Goal: Task Accomplishment & Management: Manage account settings

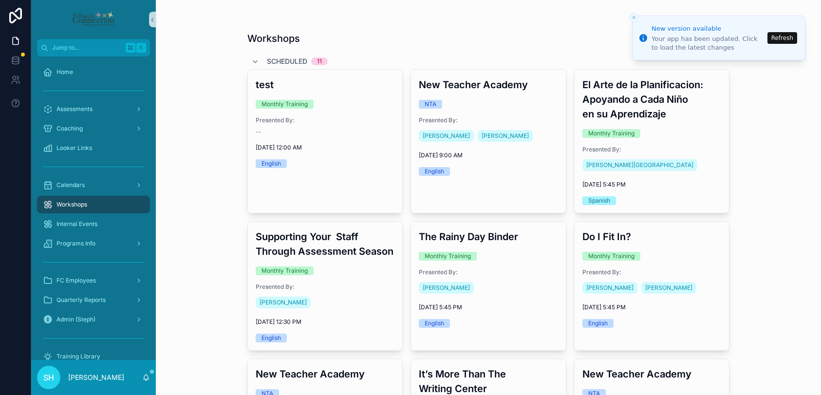
scroll to position [38, 0]
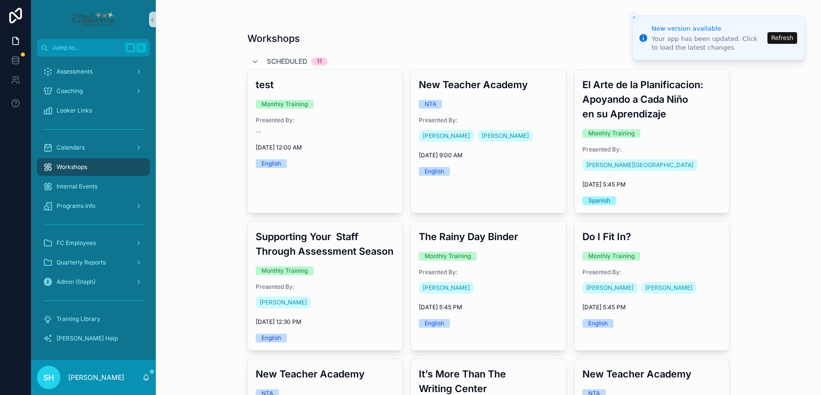
click at [780, 39] on button "Refresh" at bounding box center [783, 38] width 30 height 12
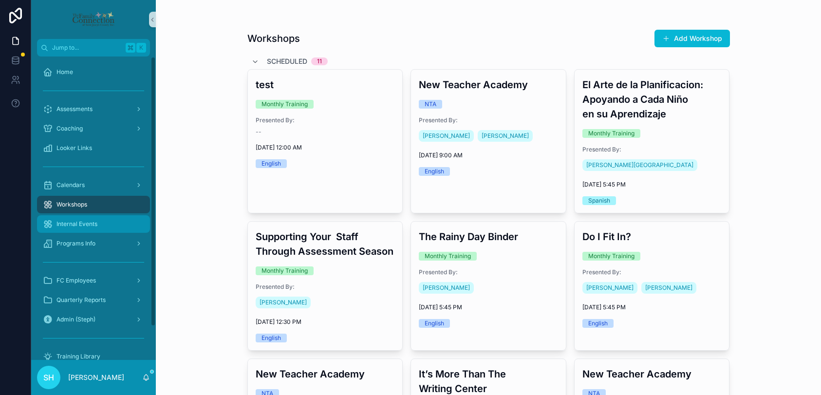
click at [68, 219] on div "Internal Events" at bounding box center [93, 224] width 101 height 16
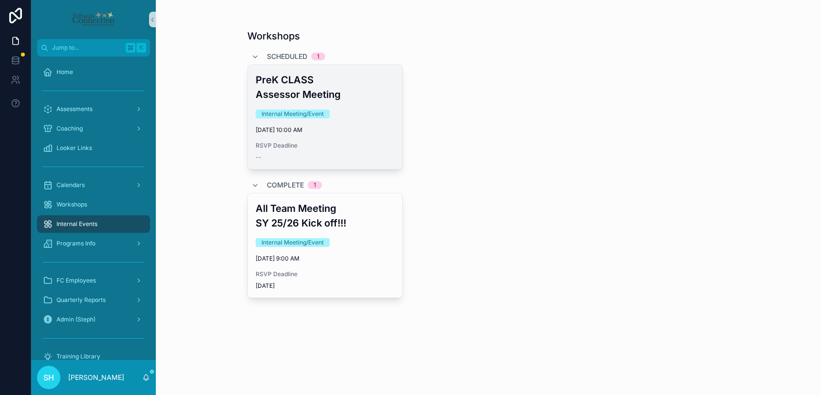
click at [361, 112] on div "Internal Meeting/Event" at bounding box center [325, 114] width 139 height 9
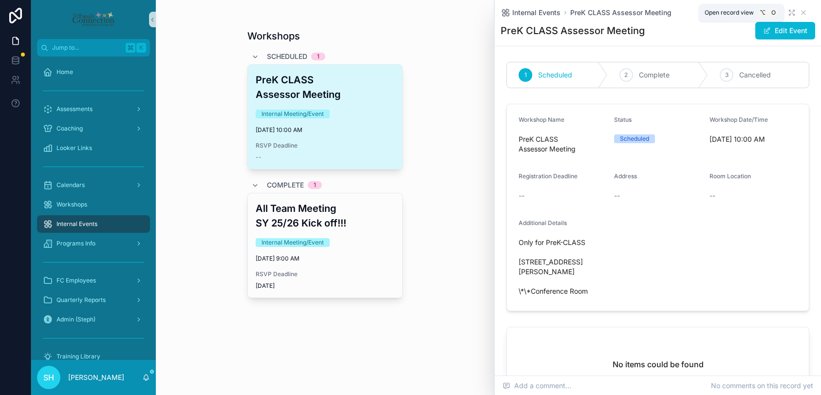
click at [791, 11] on icon "scrollable content" at bounding box center [791, 11] width 2 height 2
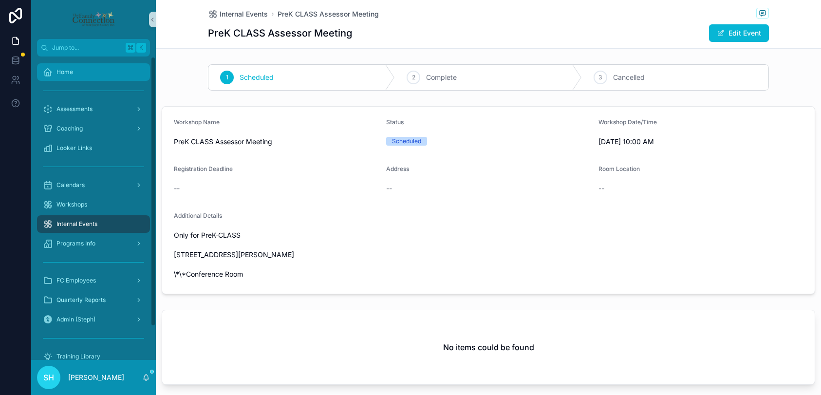
click at [69, 71] on span "Home" at bounding box center [65, 72] width 17 height 8
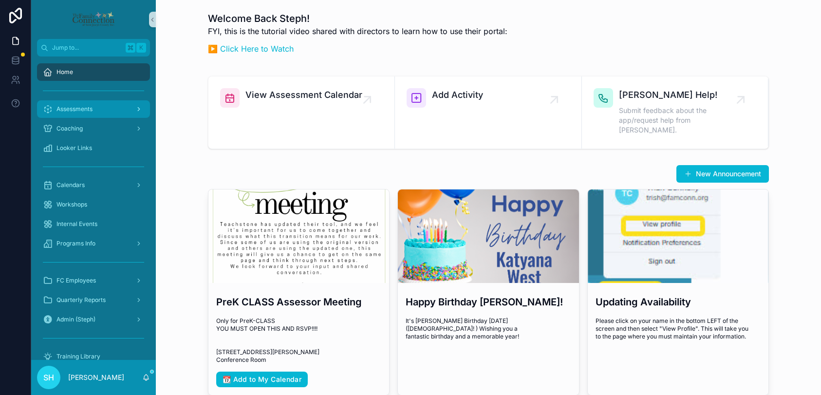
click at [77, 107] on span "Assessments" at bounding box center [75, 109] width 36 height 8
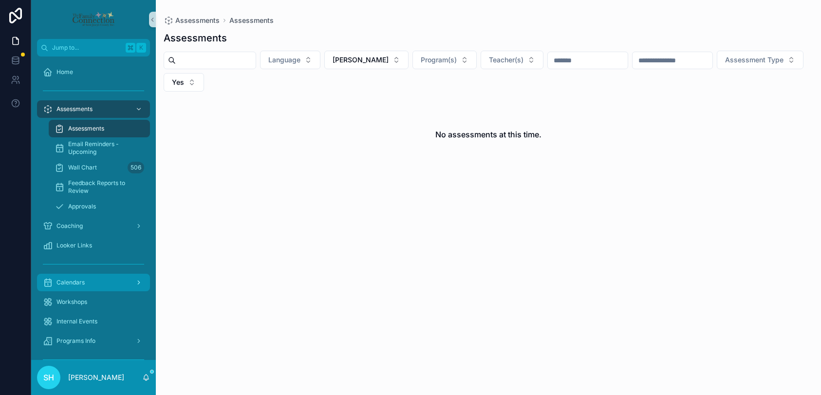
click at [72, 279] on span "Calendars" at bounding box center [71, 283] width 28 height 8
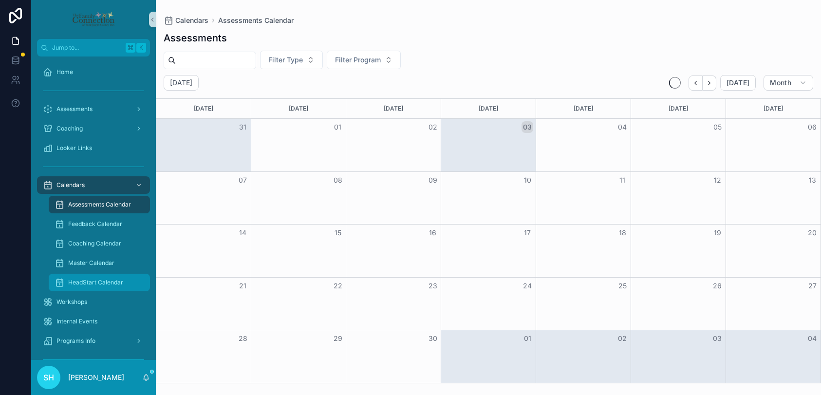
click at [101, 277] on div "HeadStart Calendar" at bounding box center [100, 283] width 90 height 16
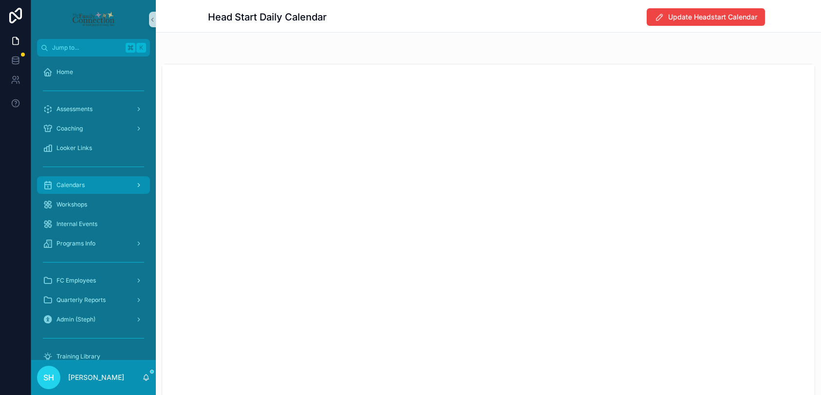
click at [78, 187] on span "Calendars" at bounding box center [71, 185] width 28 height 8
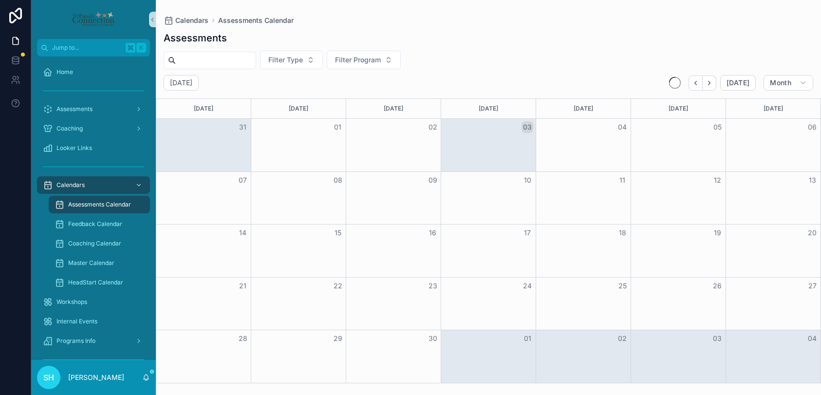
click at [85, 202] on span "Assessments Calendar" at bounding box center [99, 205] width 63 height 8
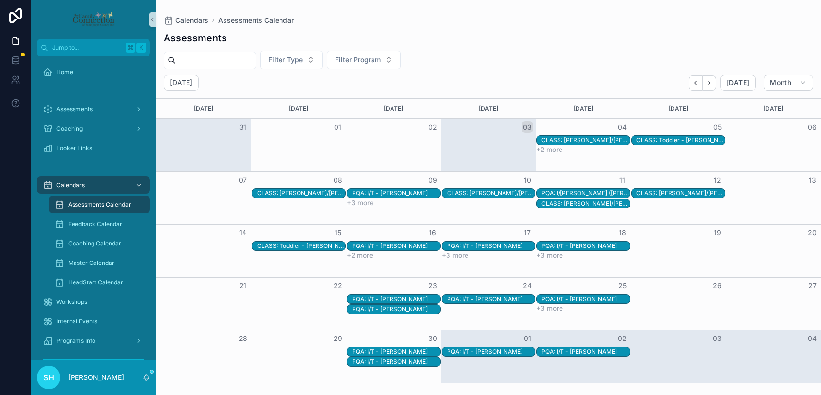
click at [557, 151] on button "+2 more" at bounding box center [549, 150] width 26 height 8
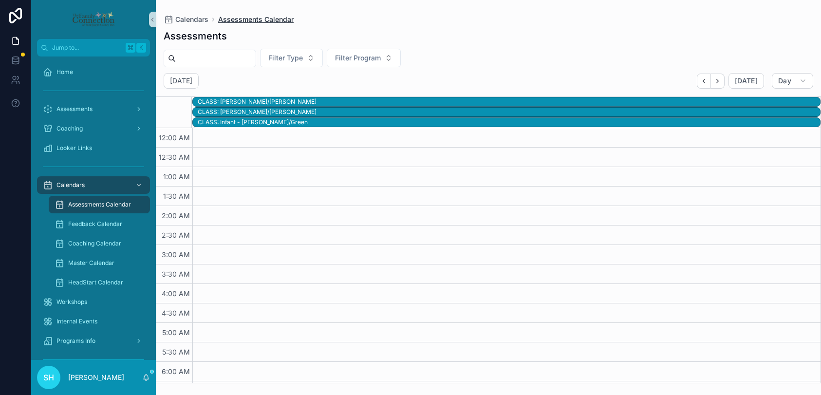
click at [224, 20] on span "Assessments Calendar" at bounding box center [255, 20] width 75 height 10
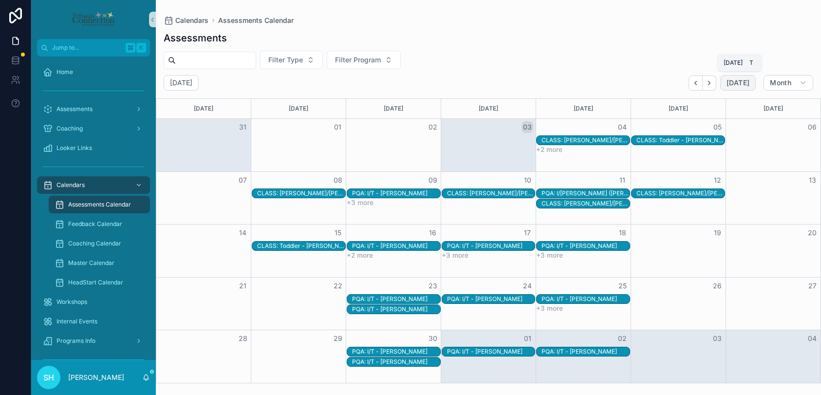
click at [743, 83] on span "[DATE]" at bounding box center [738, 82] width 23 height 9
click at [785, 86] on span "Month" at bounding box center [780, 82] width 21 height 9
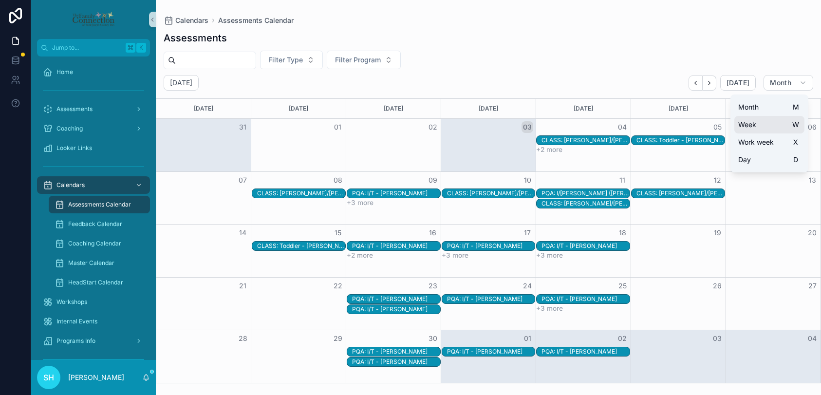
click at [761, 121] on button "Week W" at bounding box center [770, 125] width 70 height 18
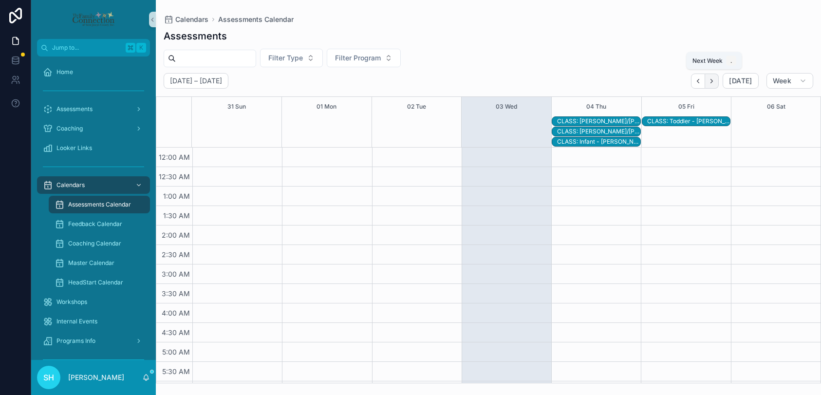
click at [713, 80] on icon "Next" at bounding box center [711, 80] width 7 height 7
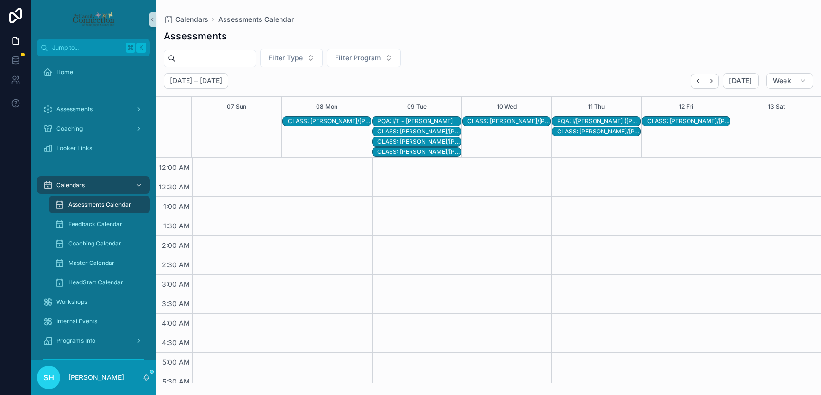
click at [317, 120] on div "CLASS: [PERSON_NAME]/[PERSON_NAME]" at bounding box center [329, 121] width 83 height 8
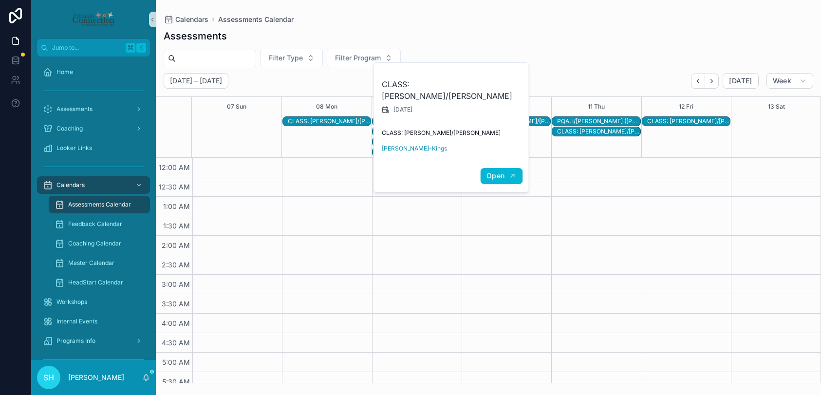
click at [496, 171] on span "Open" at bounding box center [496, 175] width 18 height 9
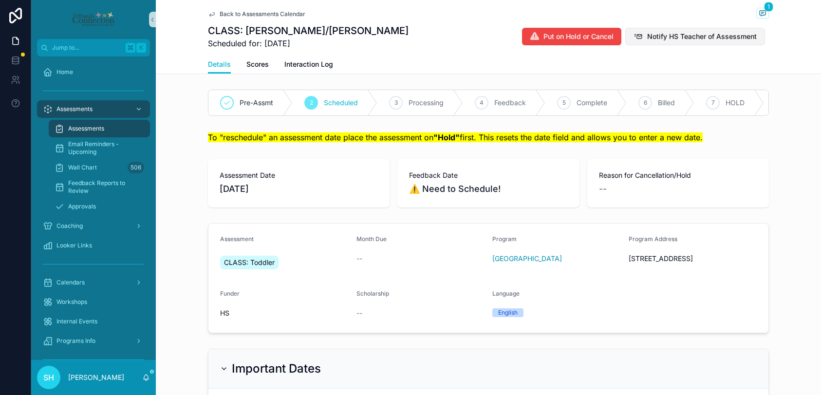
click at [660, 38] on span "Notify HS Teacher of Assessment" at bounding box center [702, 37] width 110 height 10
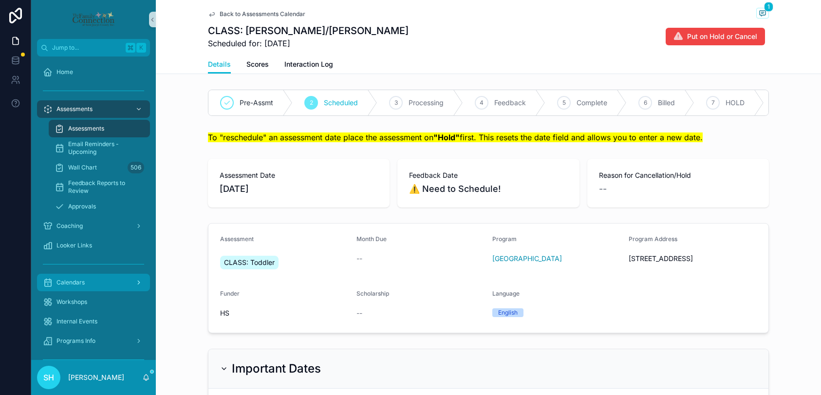
click at [75, 277] on div "Calendars" at bounding box center [93, 283] width 101 height 16
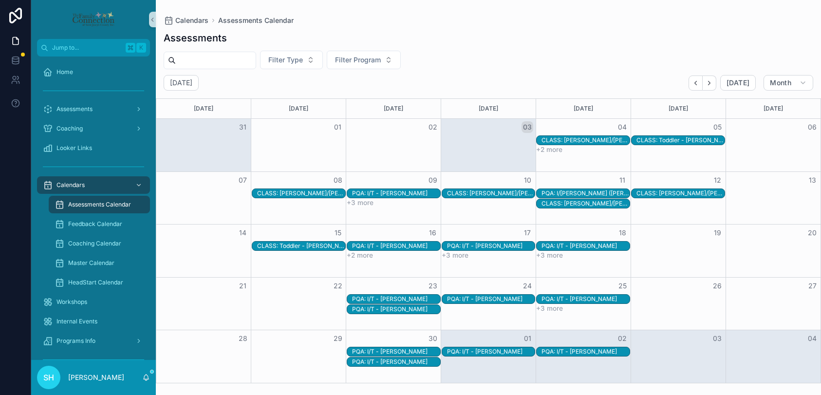
click at [358, 203] on button "+3 more" at bounding box center [360, 203] width 27 height 8
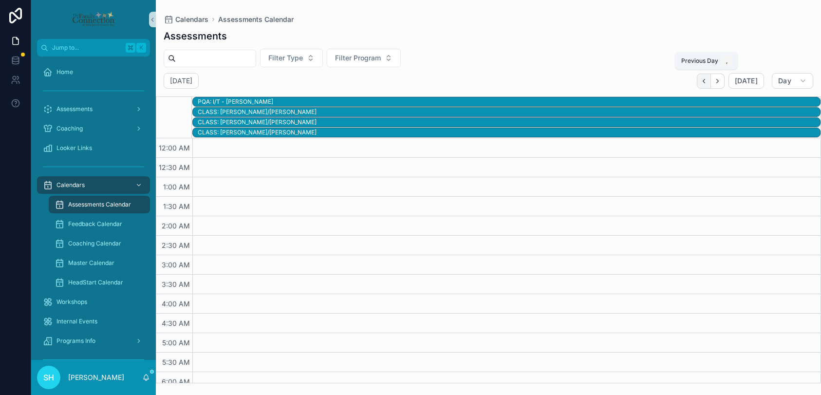
click at [707, 80] on icon "Back" at bounding box center [703, 80] width 7 height 7
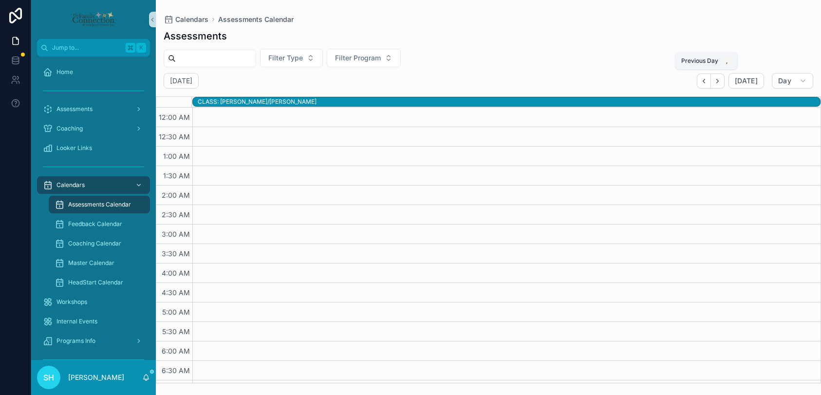
click at [707, 80] on icon "Back" at bounding box center [703, 80] width 7 height 7
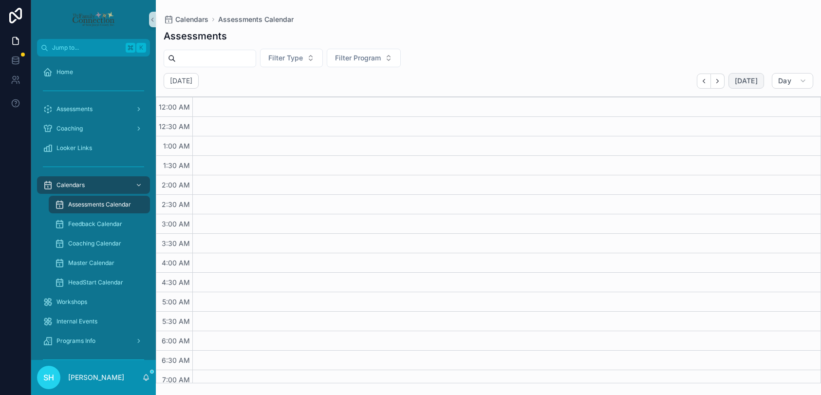
click at [762, 80] on button "[DATE]" at bounding box center [747, 81] width 36 height 16
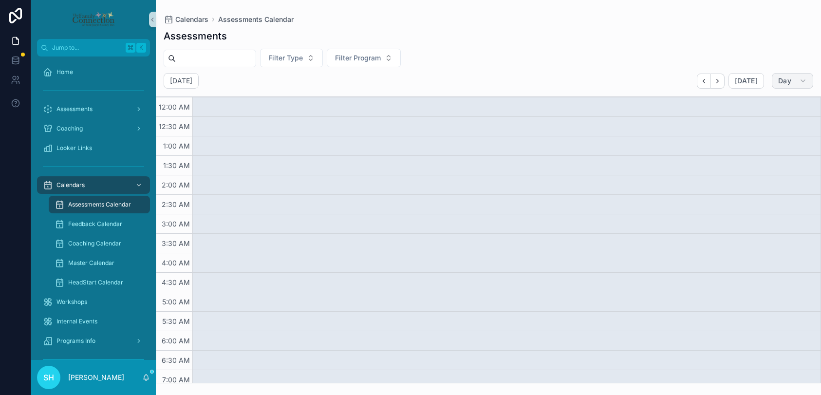
click at [803, 82] on icon "scrollable content" at bounding box center [803, 81] width 8 height 8
click at [747, 126] on span "Week" at bounding box center [747, 123] width 18 height 10
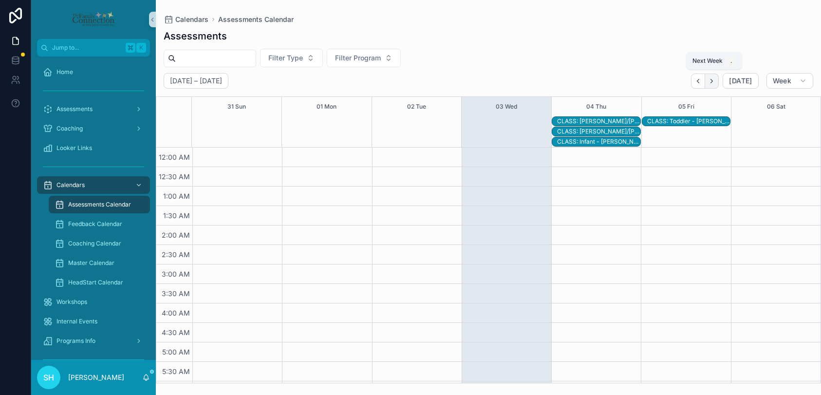
click at [713, 79] on icon "Next" at bounding box center [711, 80] width 7 height 7
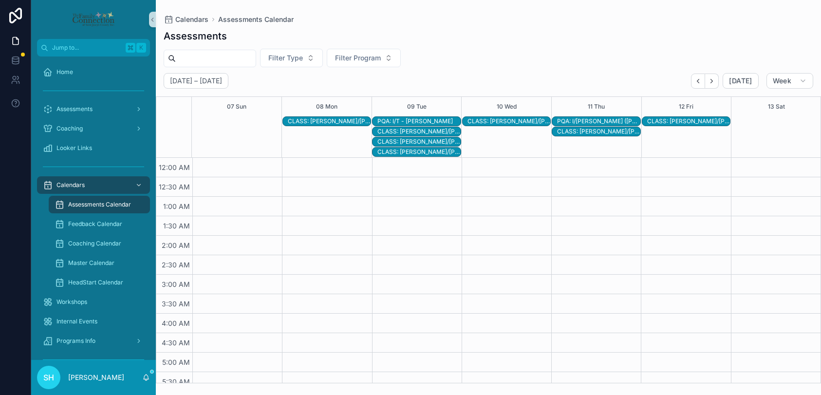
click at [395, 120] on div "PQA: I/T - [PERSON_NAME]" at bounding box center [418, 121] width 83 height 8
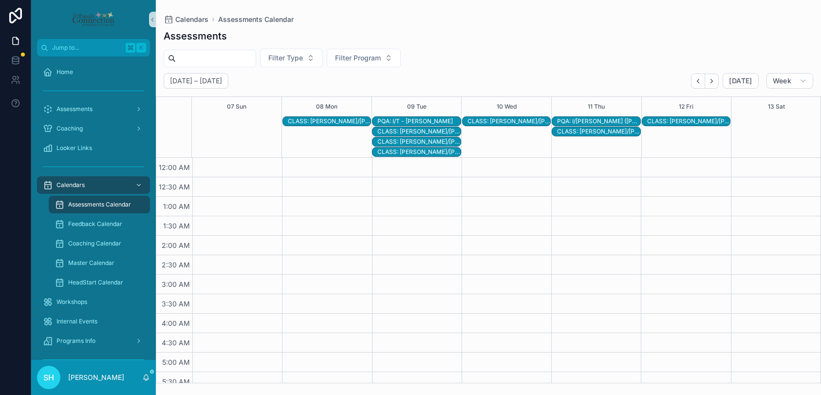
click at [582, 117] on div "PQA: I/[PERSON_NAME] ([PERSON_NAME]) [PERSON_NAME]" at bounding box center [598, 121] width 83 height 8
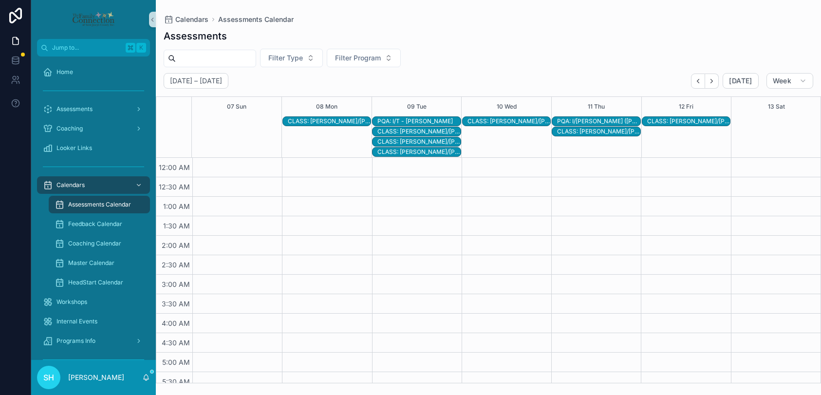
click at [438, 131] on div "CLASS: [PERSON_NAME]/[PERSON_NAME]" at bounding box center [418, 132] width 83 height 8
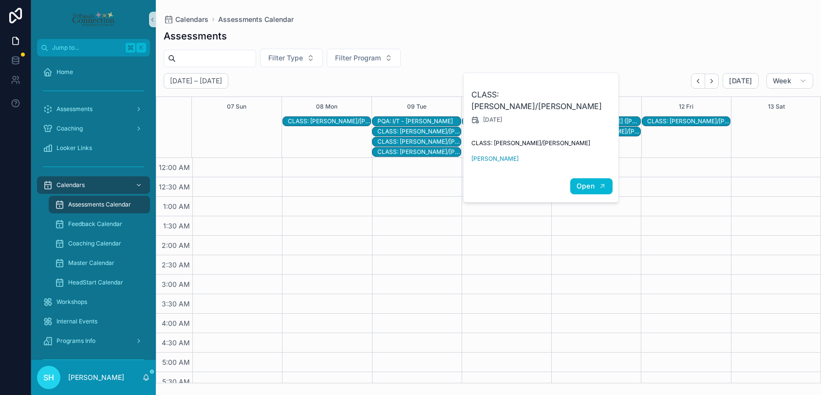
click at [584, 182] on span "Open" at bounding box center [586, 186] width 18 height 9
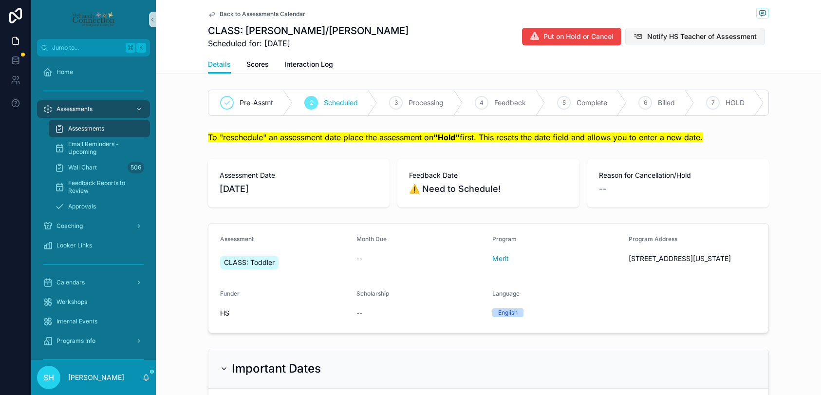
click at [685, 35] on span "Notify HS Teacher of Assessment" at bounding box center [702, 37] width 110 height 10
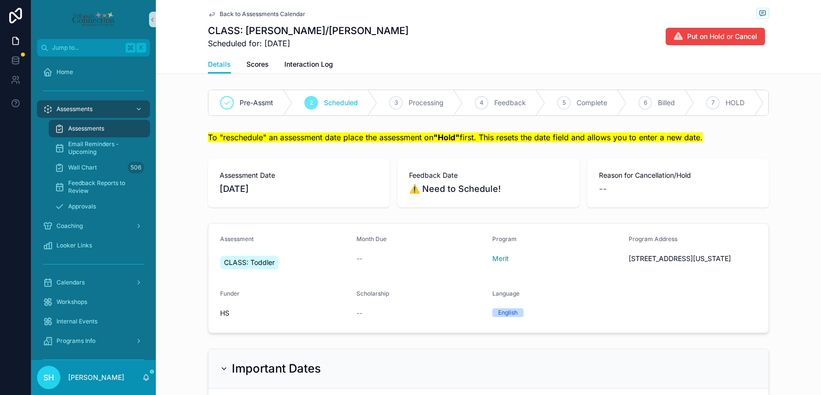
click at [270, 12] on span "Back to Assessments Calendar" at bounding box center [263, 14] width 86 height 8
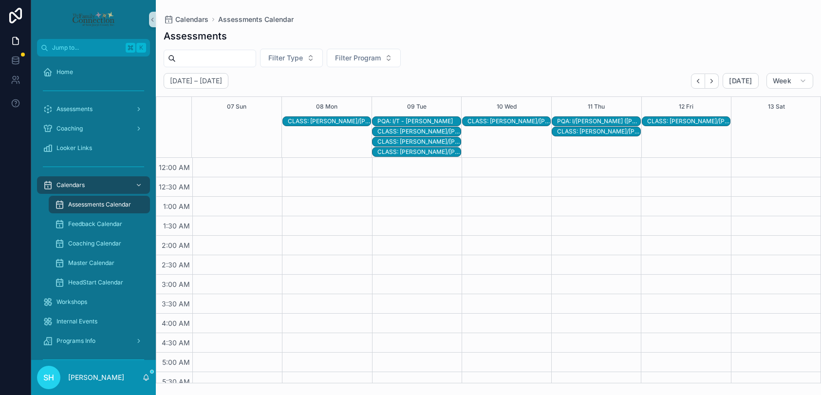
click at [416, 140] on div "CLASS: [PERSON_NAME]/[PERSON_NAME]" at bounding box center [418, 142] width 83 height 8
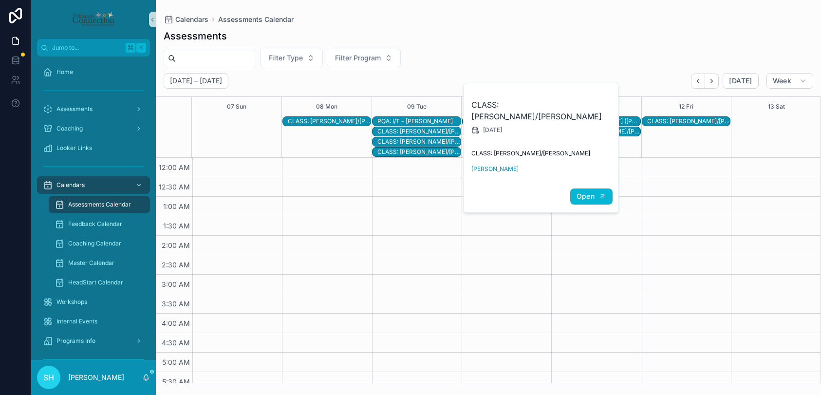
click at [585, 192] on span "Open" at bounding box center [586, 196] width 18 height 9
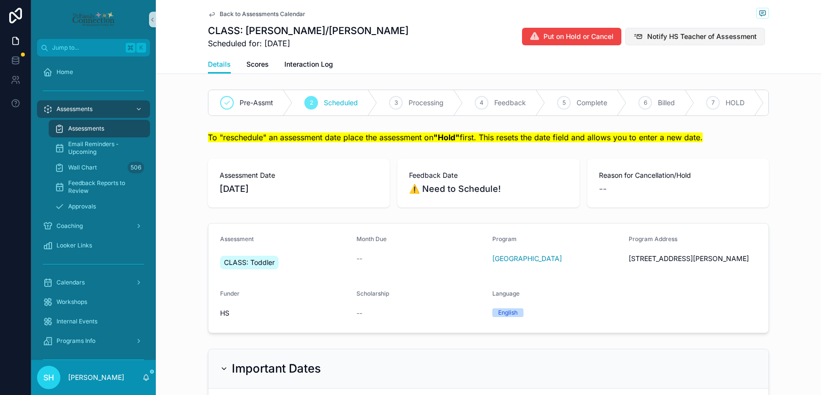
click at [690, 34] on span "Notify HS Teacher of Assessment" at bounding box center [702, 37] width 110 height 10
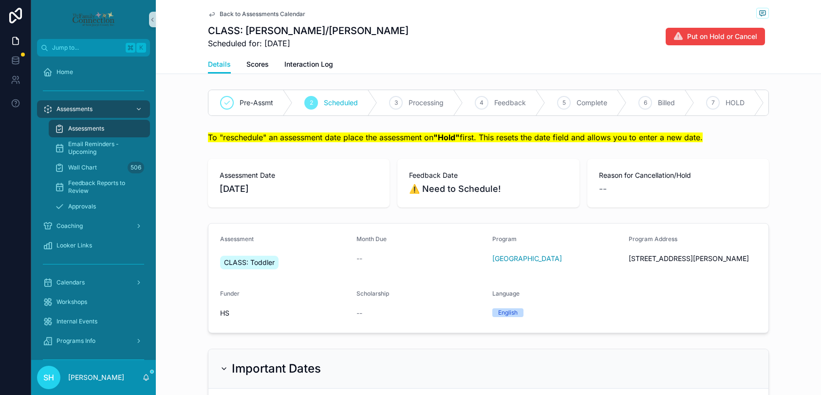
click at [235, 14] on span "Back to Assessments Calendar" at bounding box center [263, 14] width 86 height 8
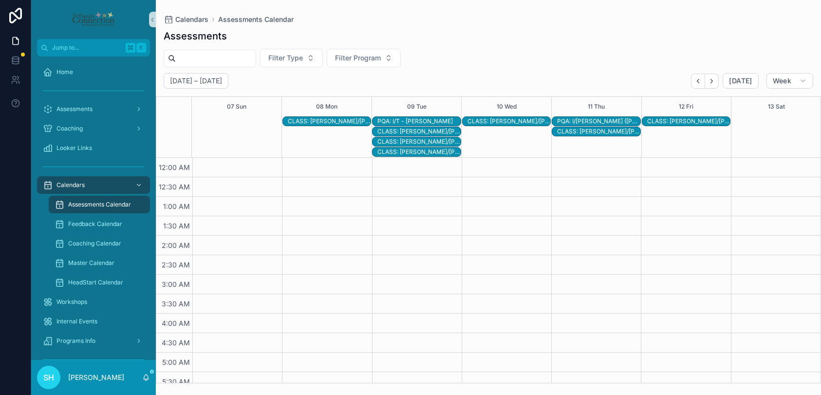
click at [433, 153] on div "CLASS: [PERSON_NAME]/[PERSON_NAME]" at bounding box center [418, 152] width 83 height 8
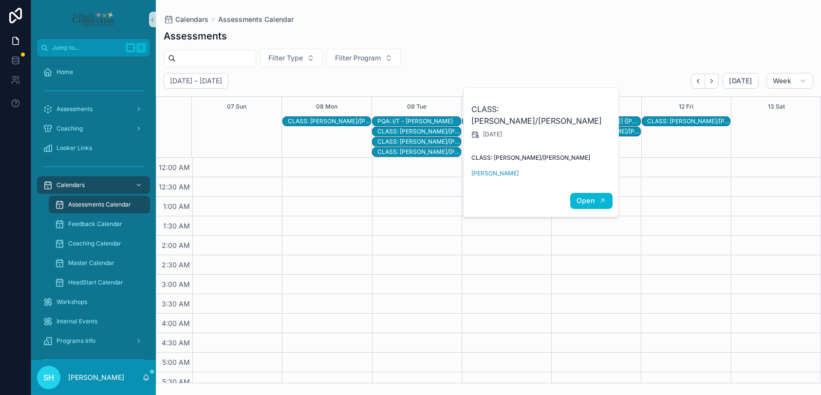
click at [585, 201] on span "Open" at bounding box center [586, 200] width 18 height 9
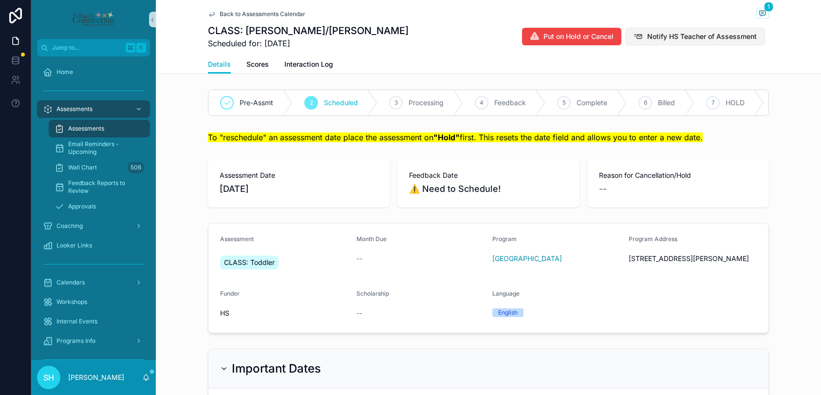
click at [677, 37] on span "Notify HS Teacher of Assessment" at bounding box center [702, 37] width 110 height 10
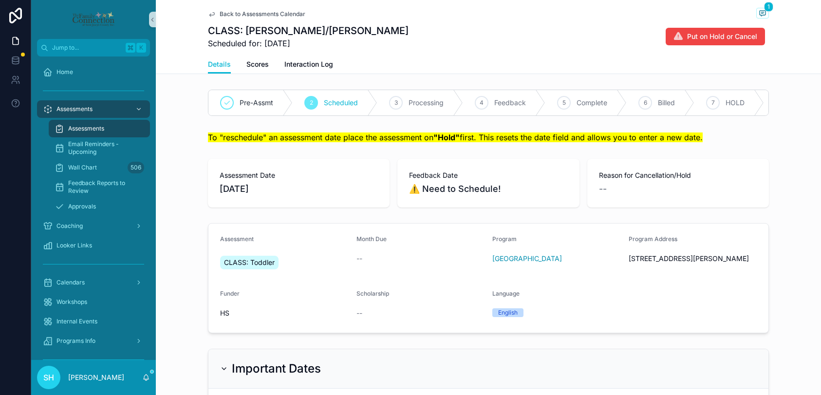
click at [271, 12] on span "Back to Assessments Calendar" at bounding box center [263, 14] width 86 height 8
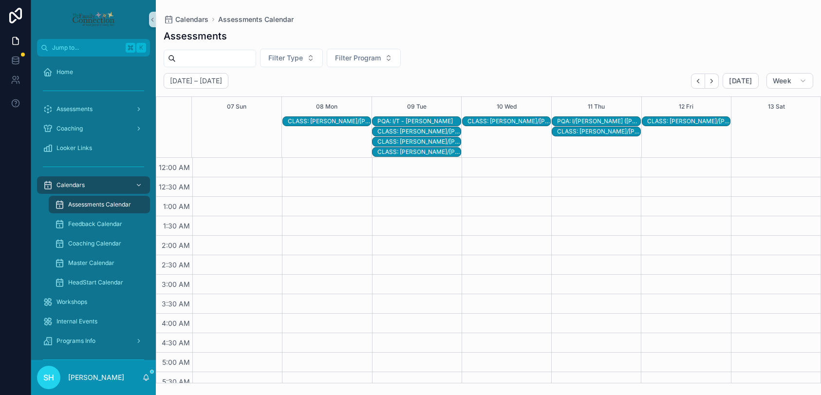
click at [486, 120] on div "CLASS: [PERSON_NAME]/[PERSON_NAME]" at bounding box center [509, 121] width 83 height 8
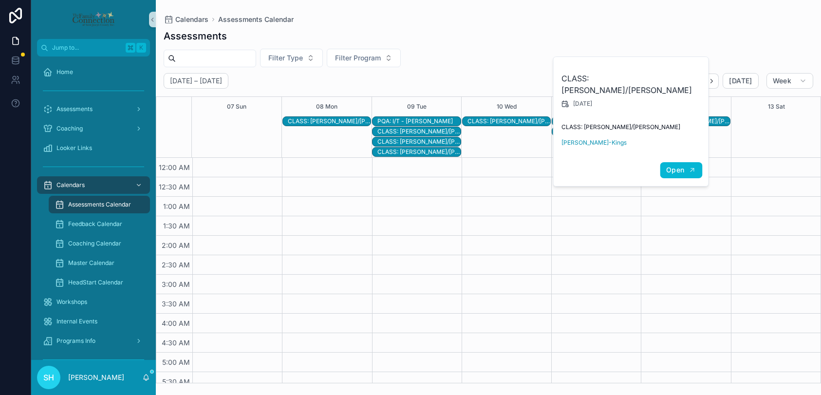
click at [674, 166] on span "Open" at bounding box center [675, 170] width 18 height 9
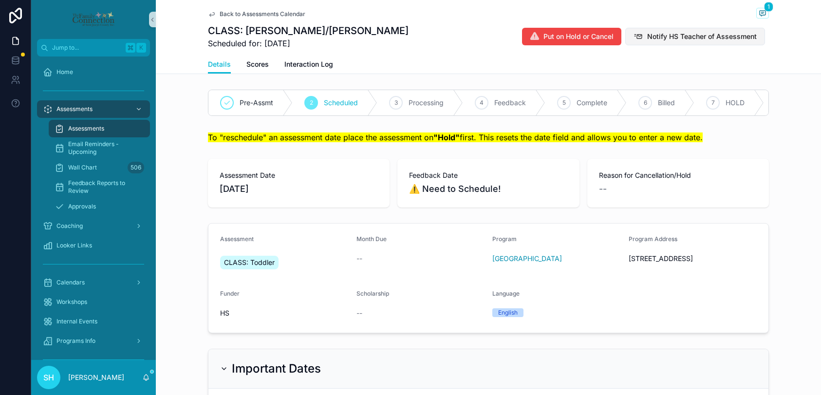
click at [694, 36] on span "Notify HS Teacher of Assessment" at bounding box center [702, 37] width 110 height 10
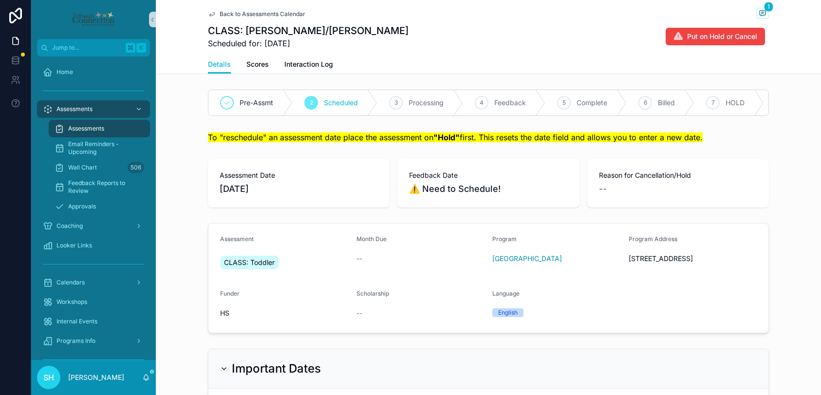
click at [283, 15] on span "Back to Assessments Calendar" at bounding box center [263, 14] width 86 height 8
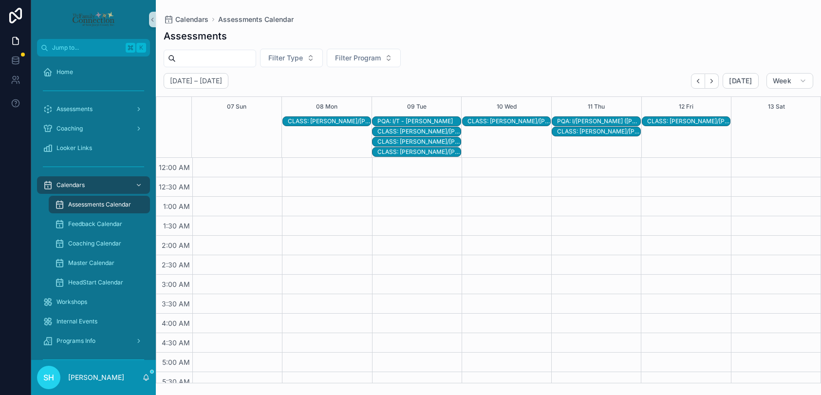
click at [603, 132] on div "CLASS: [PERSON_NAME]/[PERSON_NAME]" at bounding box center [598, 132] width 83 height 8
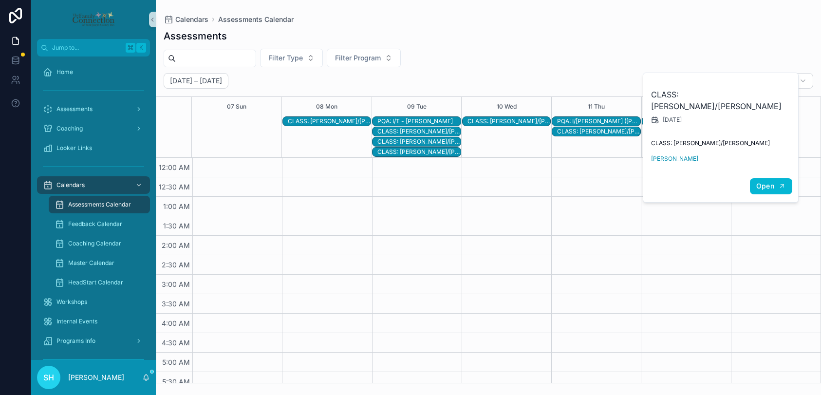
click at [768, 182] on span "Open" at bounding box center [765, 186] width 18 height 9
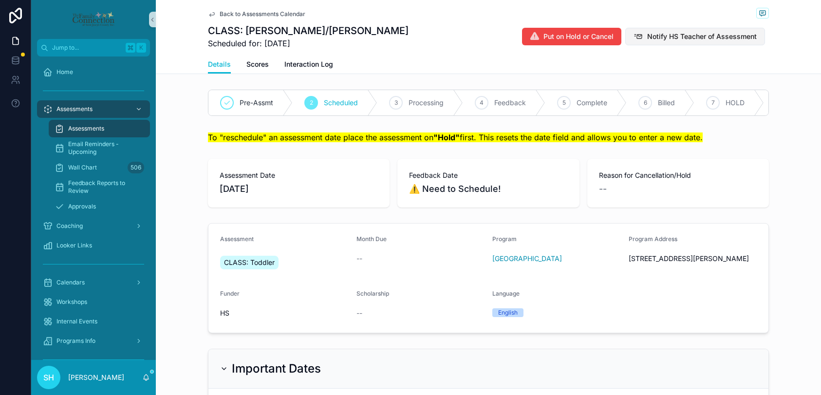
click at [688, 35] on span "Notify HS Teacher of Assessment" at bounding box center [702, 37] width 110 height 10
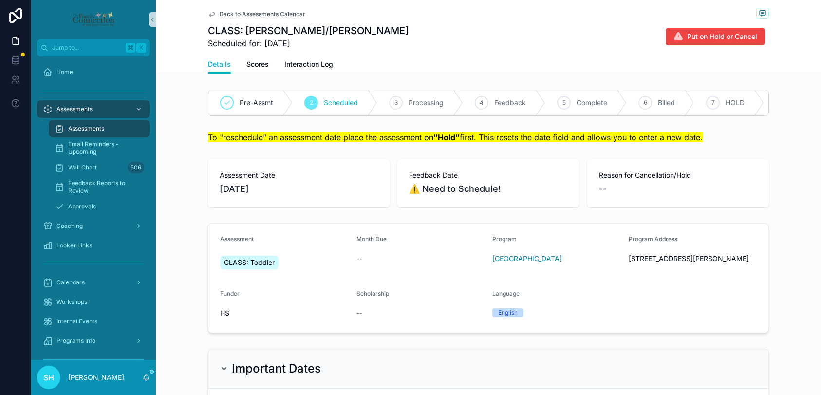
click at [259, 13] on span "Back to Assessments Calendar" at bounding box center [263, 14] width 86 height 8
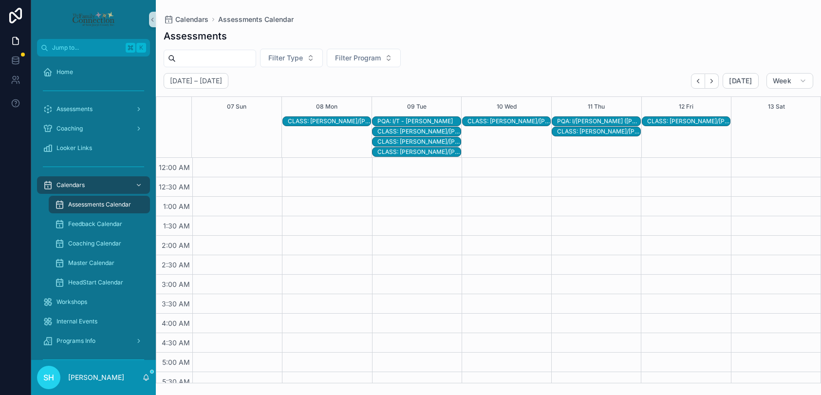
click at [686, 122] on div "CLASS: [PERSON_NAME]/[PERSON_NAME]" at bounding box center [688, 121] width 83 height 8
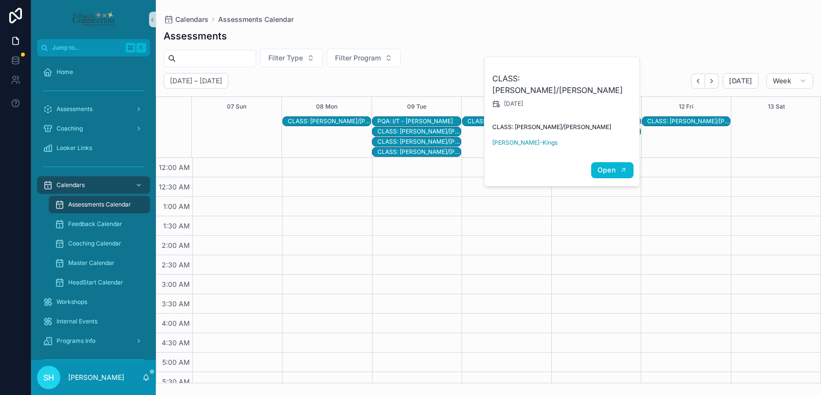
click at [602, 171] on span "Open" at bounding box center [607, 170] width 18 height 9
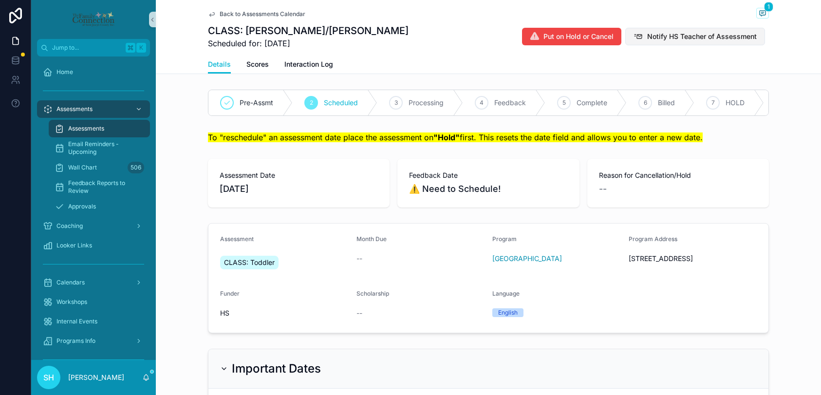
click at [688, 36] on span "Notify HS Teacher of Assessment" at bounding box center [702, 37] width 110 height 10
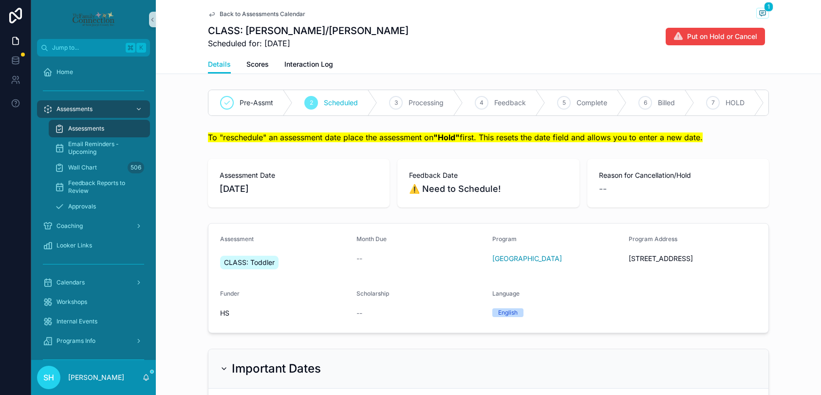
click at [250, 13] on span "Back to Assessments Calendar" at bounding box center [263, 14] width 86 height 8
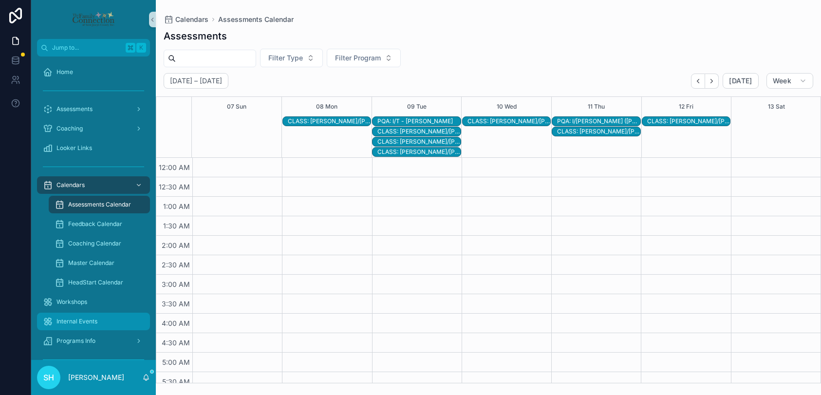
click at [86, 318] on span "Internal Events" at bounding box center [77, 322] width 41 height 8
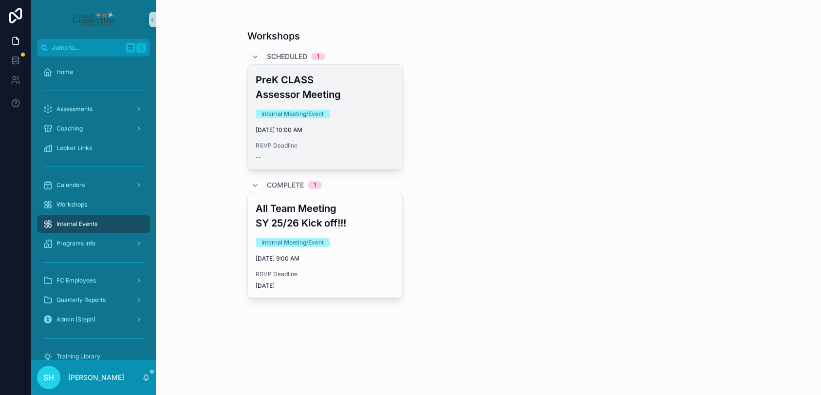
click at [352, 116] on div "Internal Meeting/Event" at bounding box center [325, 114] width 139 height 9
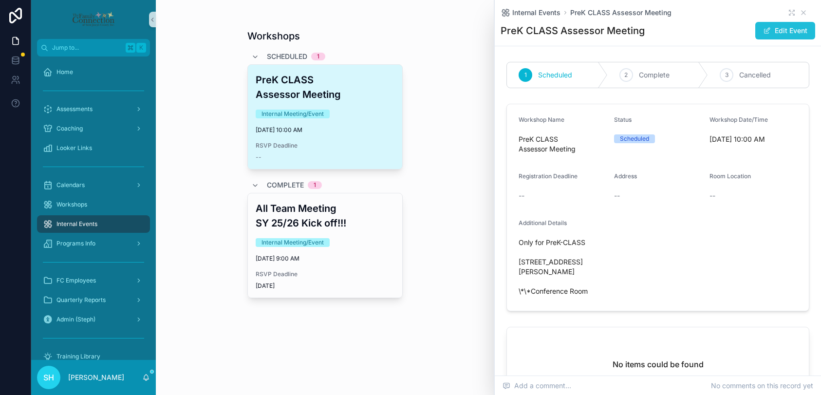
click at [788, 29] on button "Edit Event" at bounding box center [785, 31] width 60 height 18
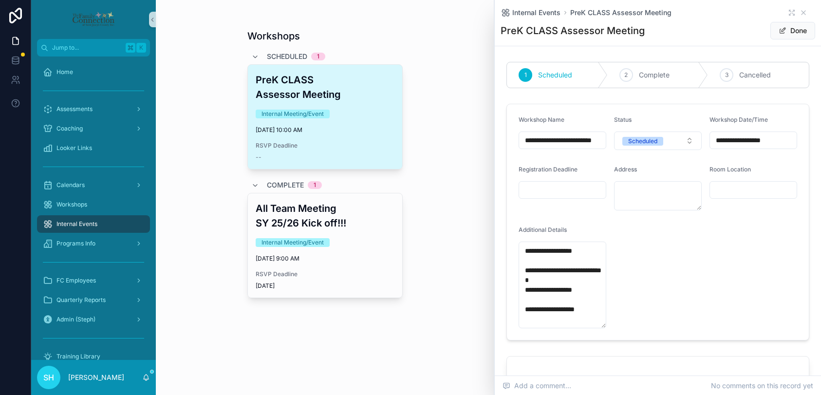
click at [761, 132] on div "**********" at bounding box center [754, 141] width 88 height 18
click at [761, 139] on input "**********" at bounding box center [753, 140] width 87 height 14
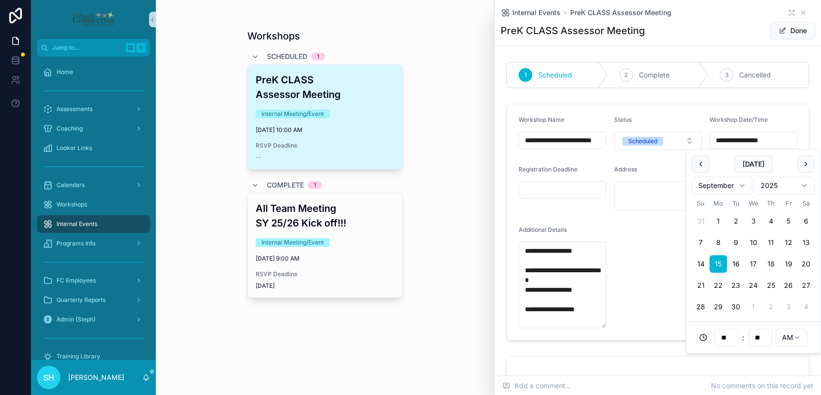
type input "**********"
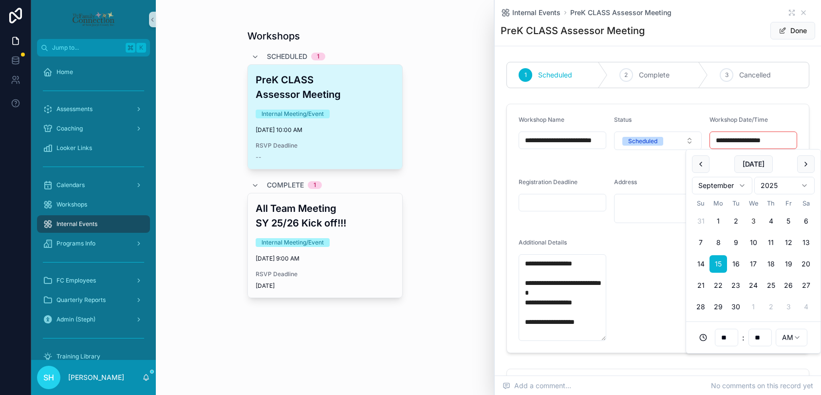
type input "**"
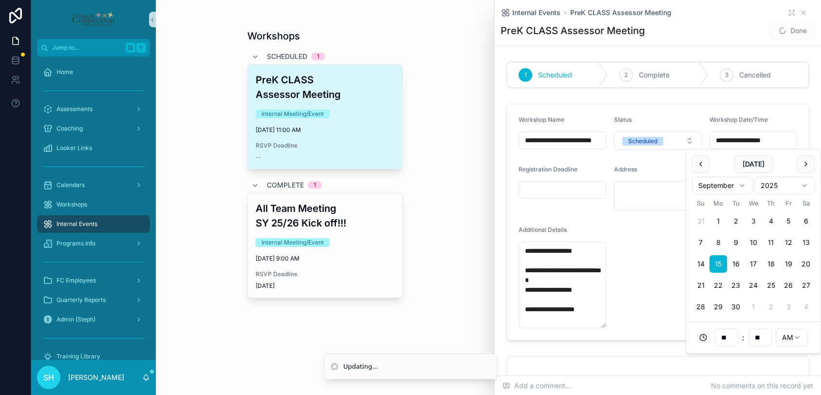
type input "**********"
click at [653, 264] on form "**********" at bounding box center [658, 222] width 302 height 236
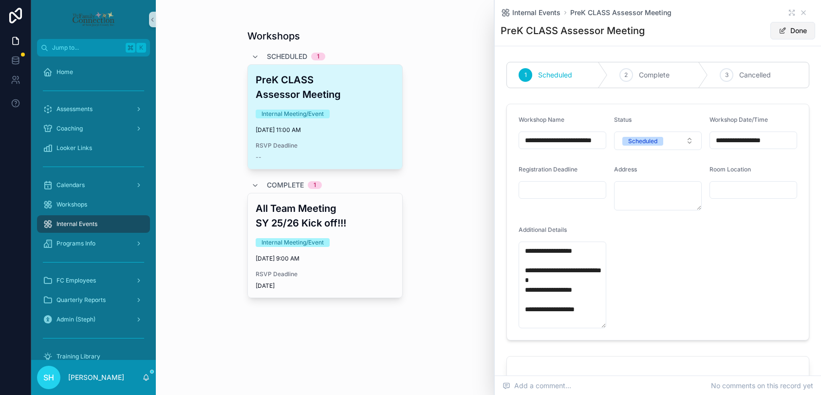
click at [792, 30] on button "Done" at bounding box center [793, 31] width 45 height 18
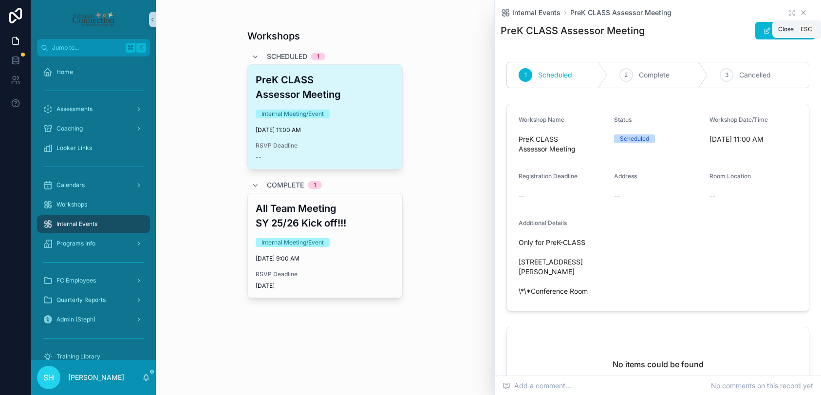
click at [803, 12] on icon "scrollable content" at bounding box center [804, 13] width 8 height 8
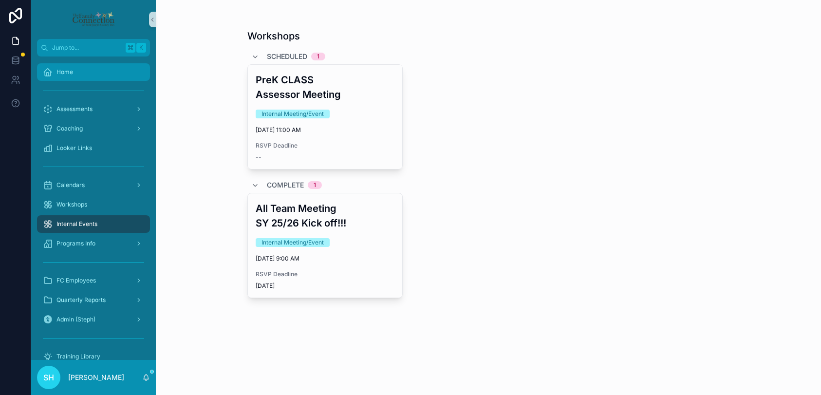
click at [71, 69] on span "Home" at bounding box center [65, 72] width 17 height 8
